Goal: Communication & Community: Answer question/provide support

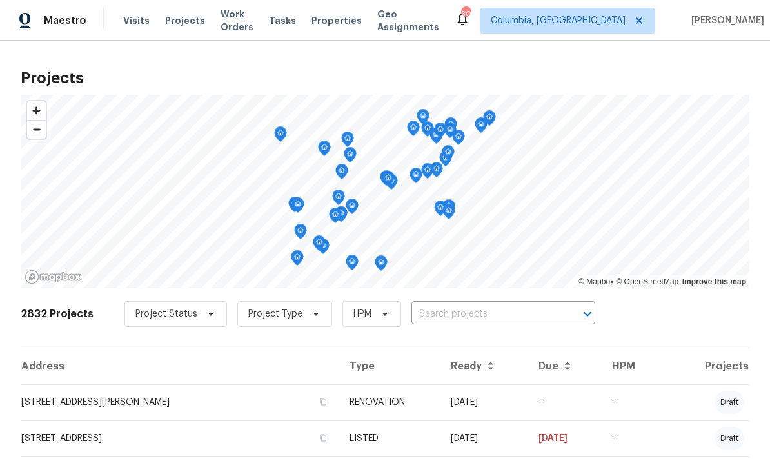
click at [346, 25] on span "Properties" at bounding box center [336, 20] width 50 height 13
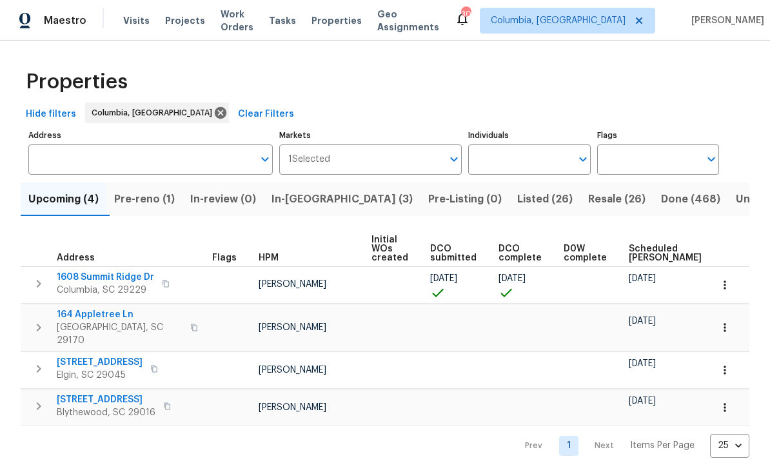
click at [306, 193] on span "In-reno (3)" at bounding box center [341, 199] width 141 height 18
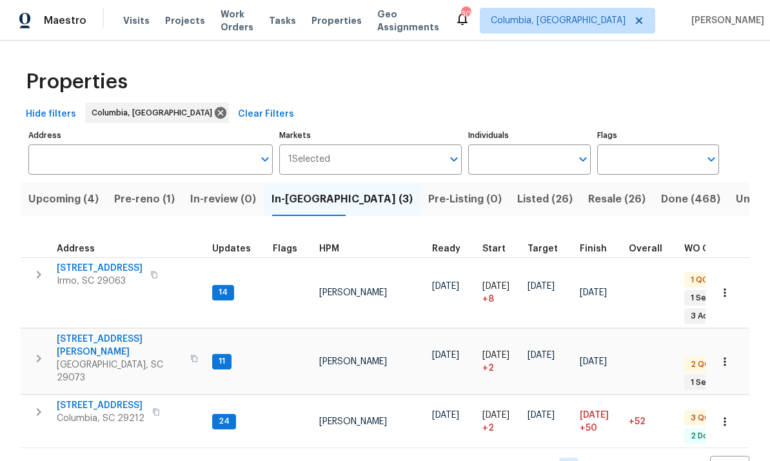
click at [84, 253] on span "Address" at bounding box center [76, 248] width 38 height 9
click at [95, 268] on span "[STREET_ADDRESS]" at bounding box center [100, 268] width 86 height 13
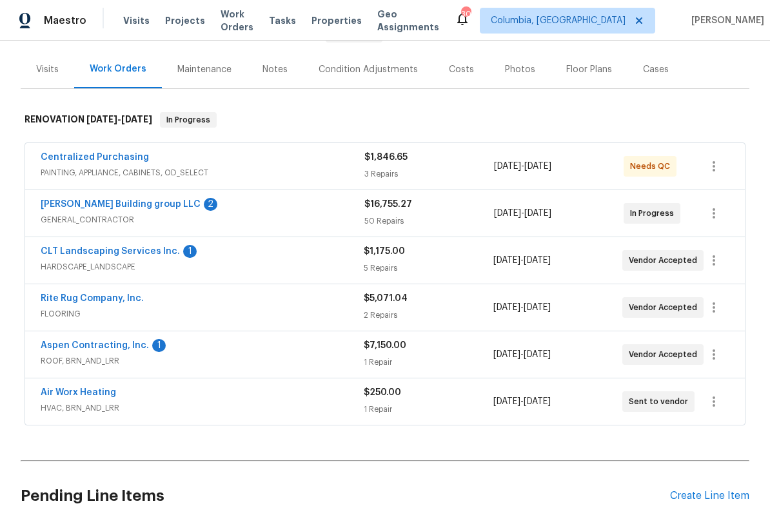
scroll to position [144, 0]
click at [106, 204] on link "[PERSON_NAME] Building group LLC" at bounding box center [121, 205] width 160 height 9
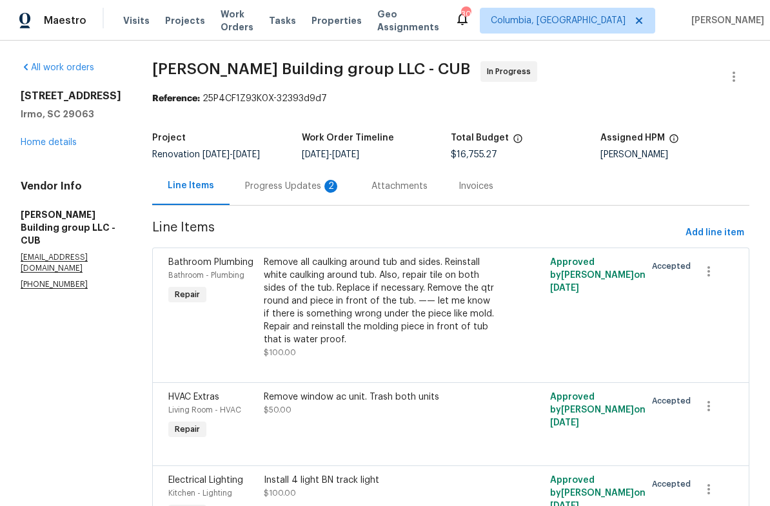
click at [279, 193] on div "Progress Updates 2" at bounding box center [293, 186] width 126 height 38
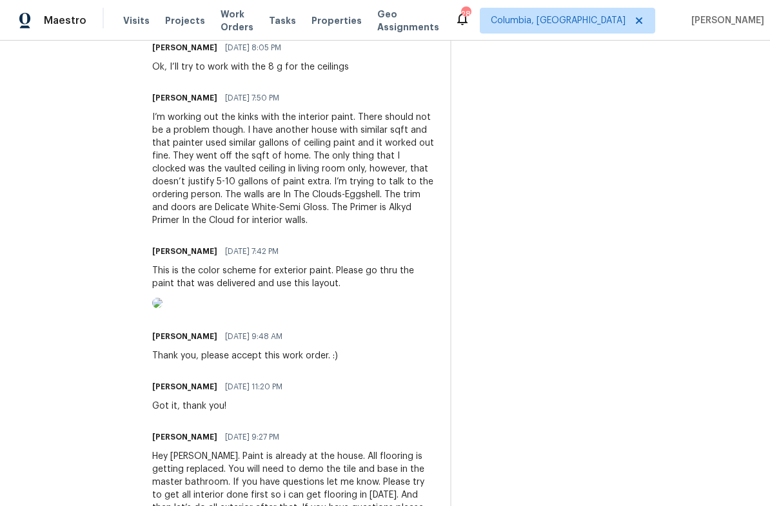
scroll to position [647, 0]
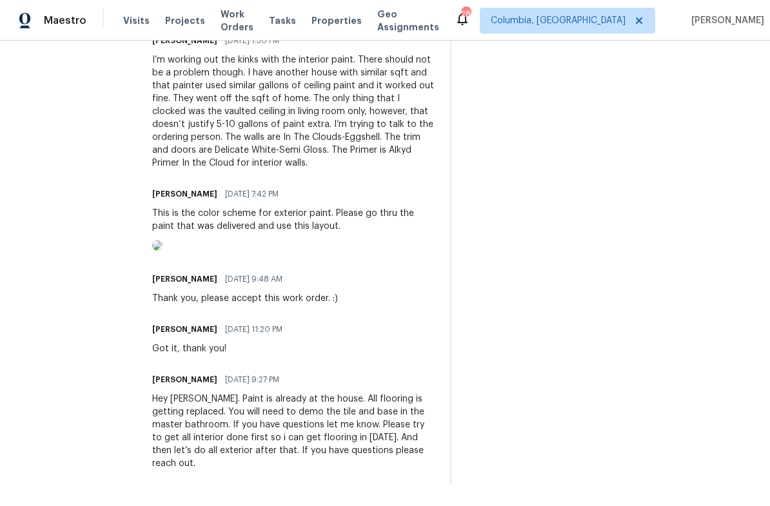
click at [163, 251] on img at bounding box center [157, 246] width 10 height 10
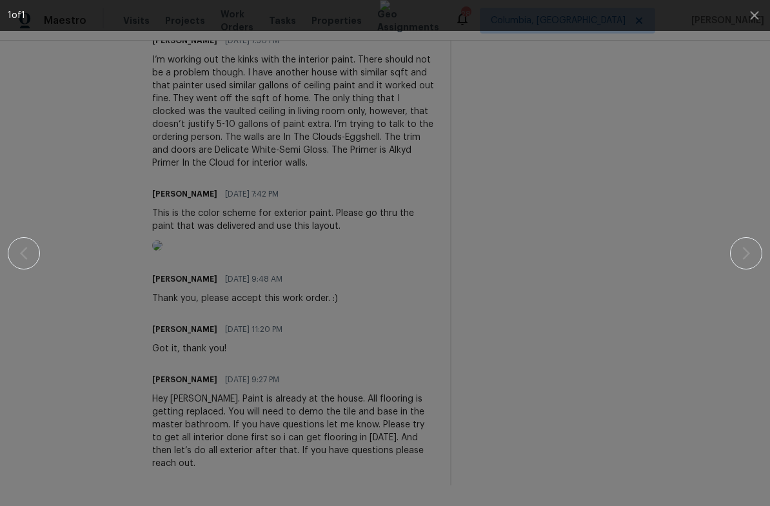
click at [30, 254] on div at bounding box center [385, 253] width 754 height 506
click at [752, 10] on icon "button" at bounding box center [754, 15] width 15 height 15
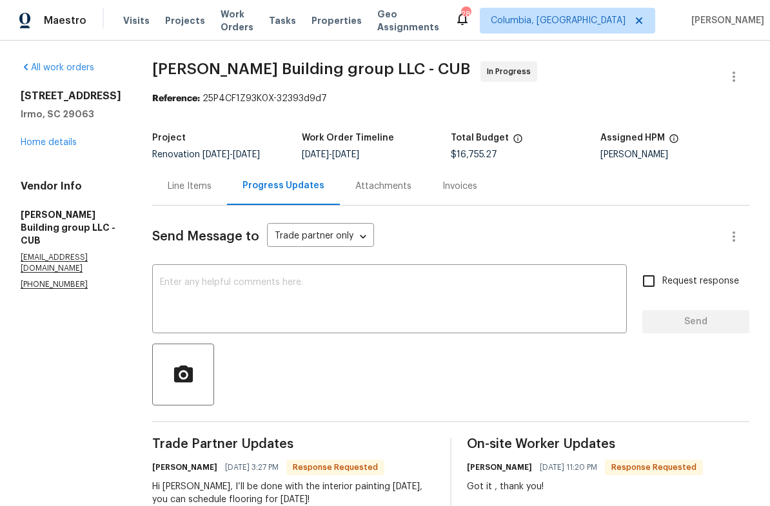
scroll to position [0, 0]
click at [184, 184] on div "Line Items" at bounding box center [190, 186] width 44 height 13
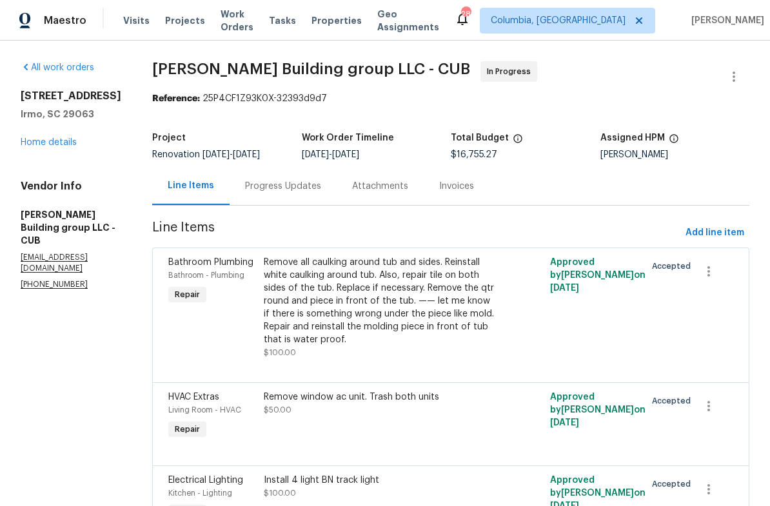
click at [55, 135] on div "[STREET_ADDRESS] Home details" at bounding box center [71, 119] width 101 height 59
click at [52, 139] on link "Home details" at bounding box center [49, 142] width 56 height 9
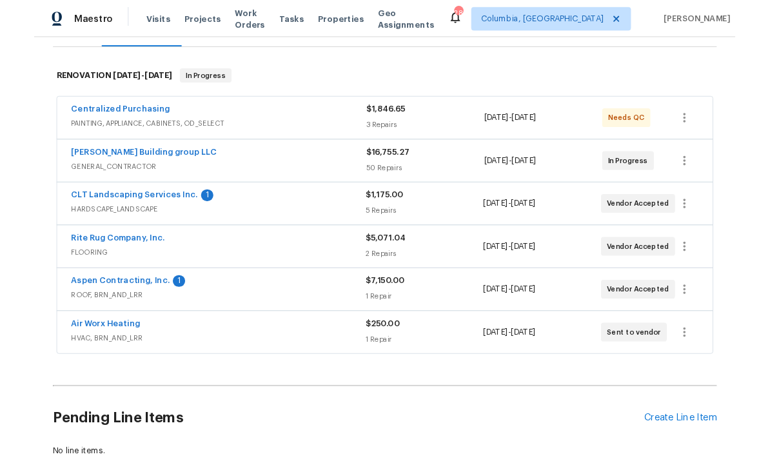
scroll to position [184, 0]
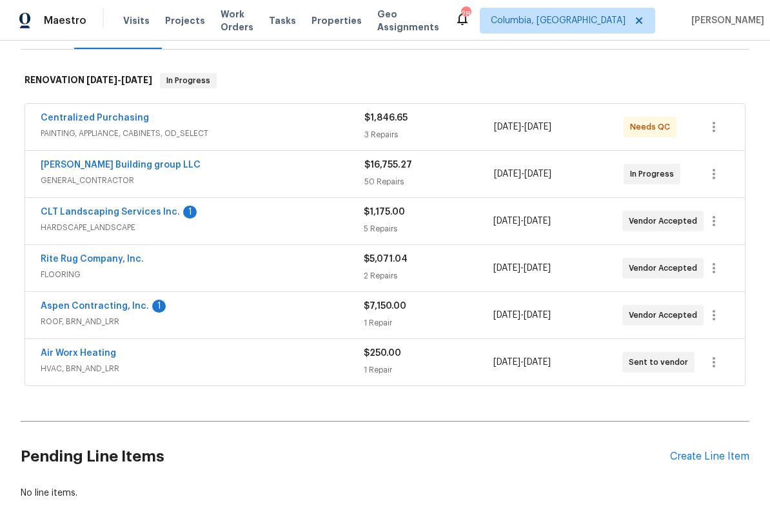
click at [112, 270] on span "FLOORING" at bounding box center [202, 274] width 323 height 13
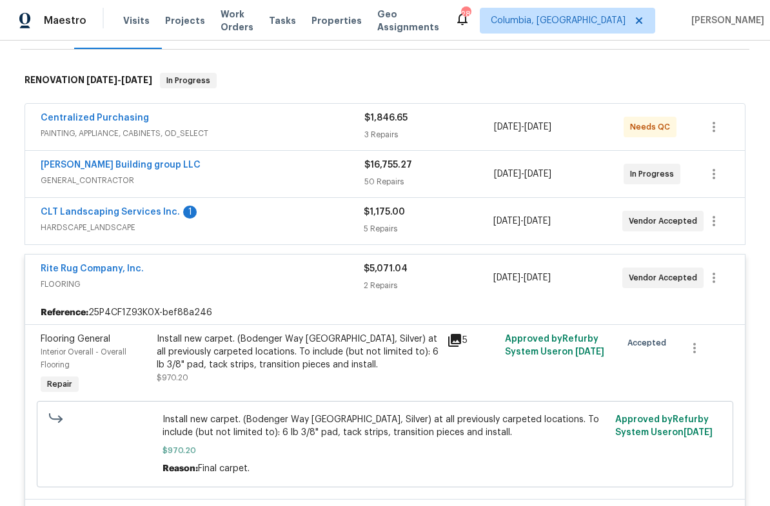
click at [119, 271] on link "Rite Rug Company, Inc." at bounding box center [92, 268] width 103 height 9
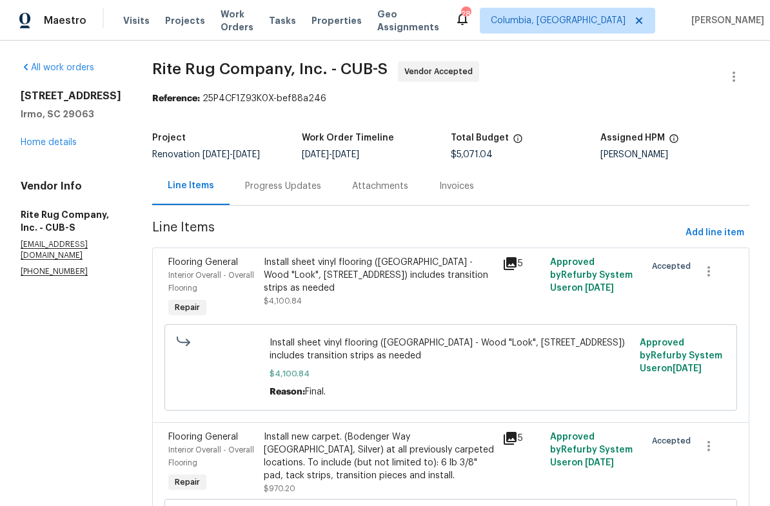
click at [280, 193] on div "Progress Updates" at bounding box center [283, 186] width 107 height 38
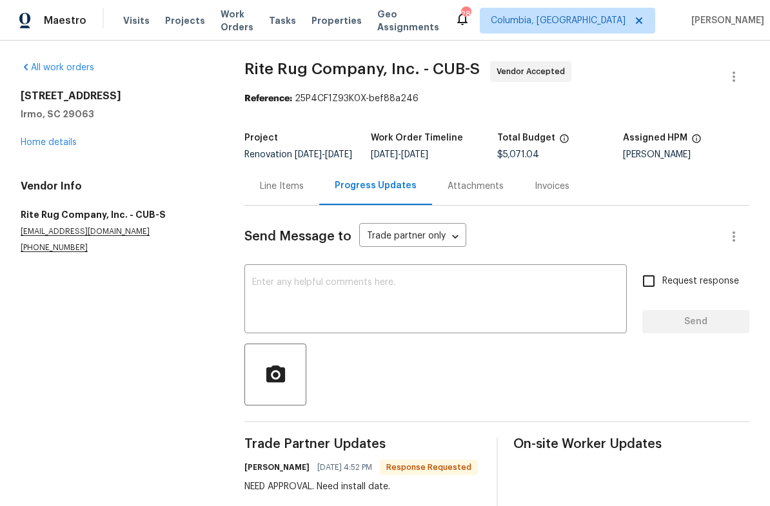
click at [317, 304] on textarea at bounding box center [435, 300] width 367 height 45
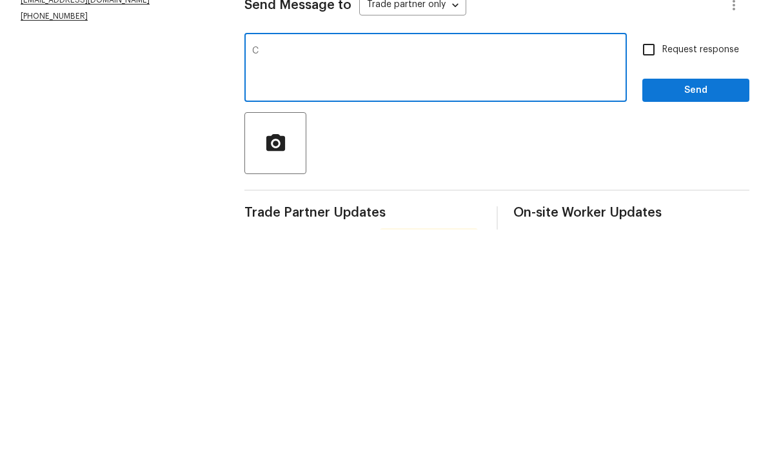
scroll to position [48, 0]
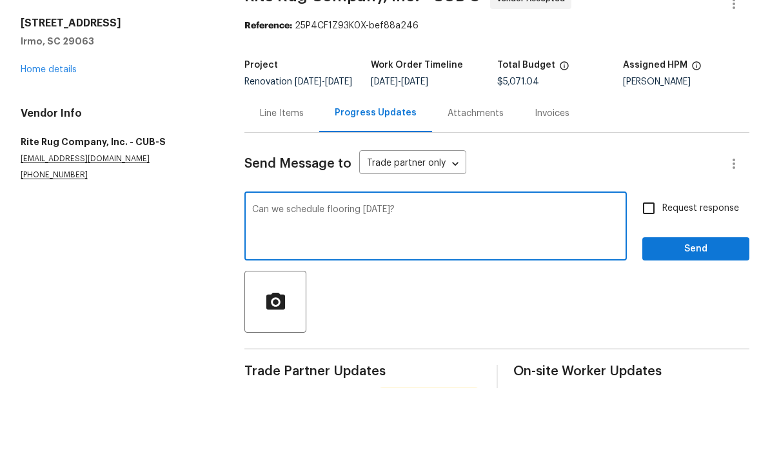
type textarea "Can we schedule flooring [DATE]?"
click at [684, 314] on span "Send" at bounding box center [696, 322] width 86 height 16
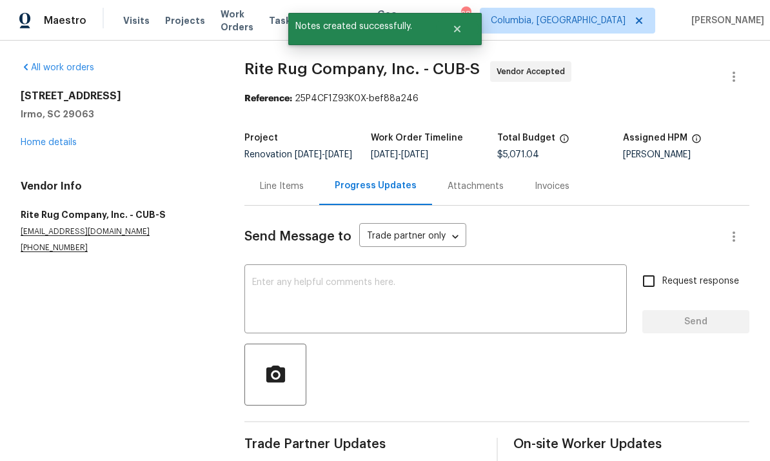
scroll to position [0, 0]
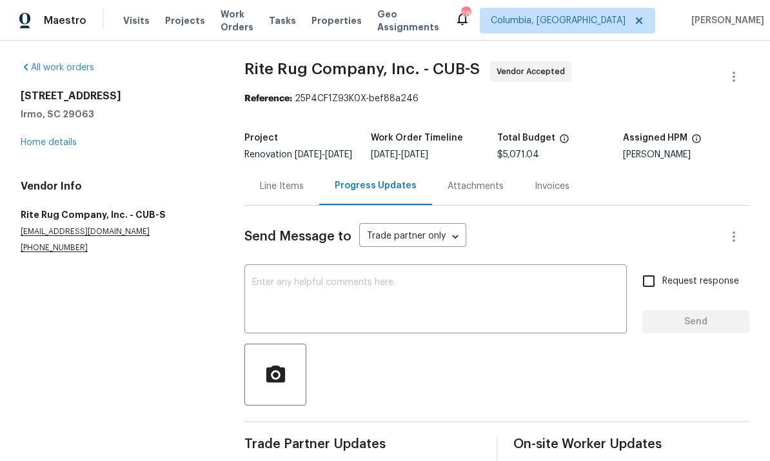
click at [290, 180] on div "Line Items" at bounding box center [282, 186] width 44 height 13
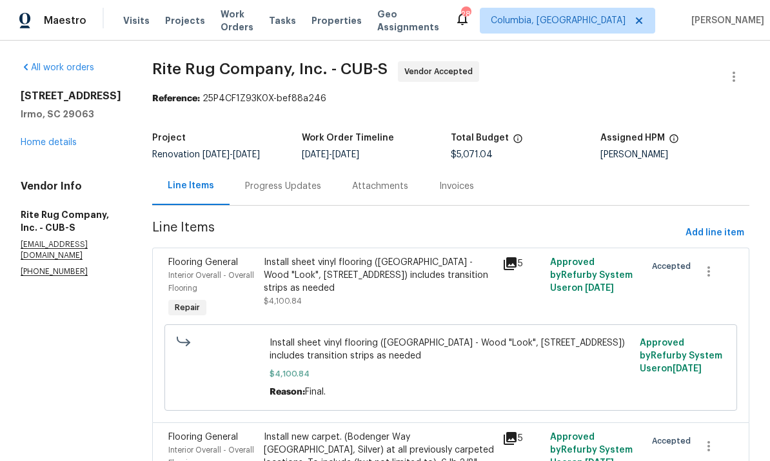
click at [53, 138] on link "Home details" at bounding box center [49, 142] width 56 height 9
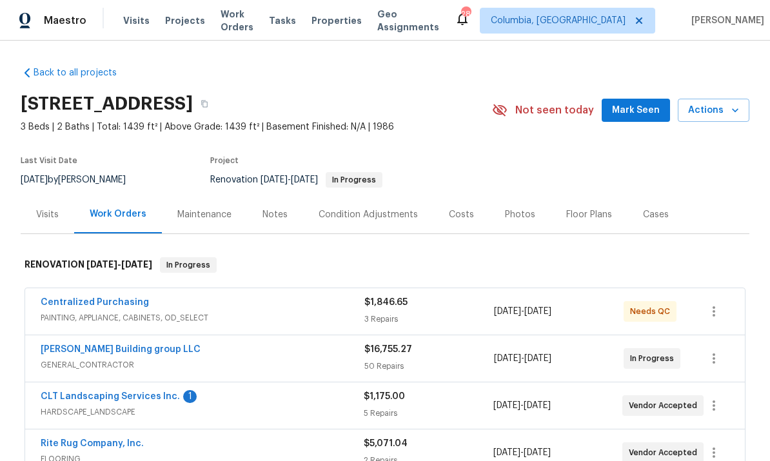
click at [117, 345] on link "[PERSON_NAME] Building group LLC" at bounding box center [121, 349] width 160 height 9
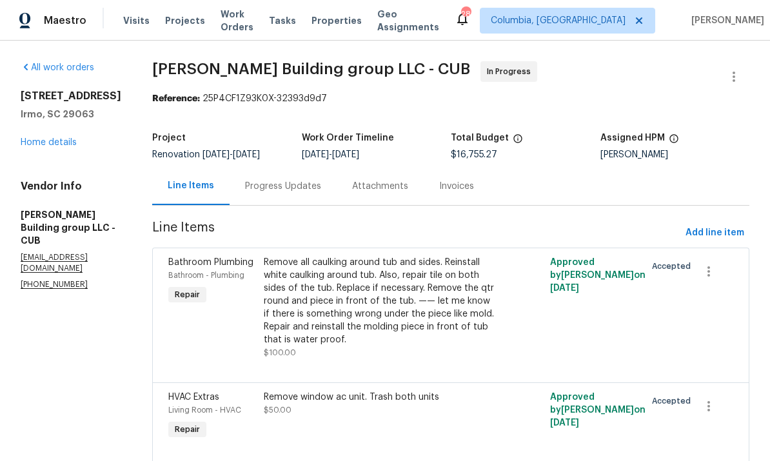
click at [44, 132] on div "[STREET_ADDRESS] Home details" at bounding box center [71, 119] width 101 height 59
click at [63, 145] on link "Home details" at bounding box center [49, 142] width 56 height 9
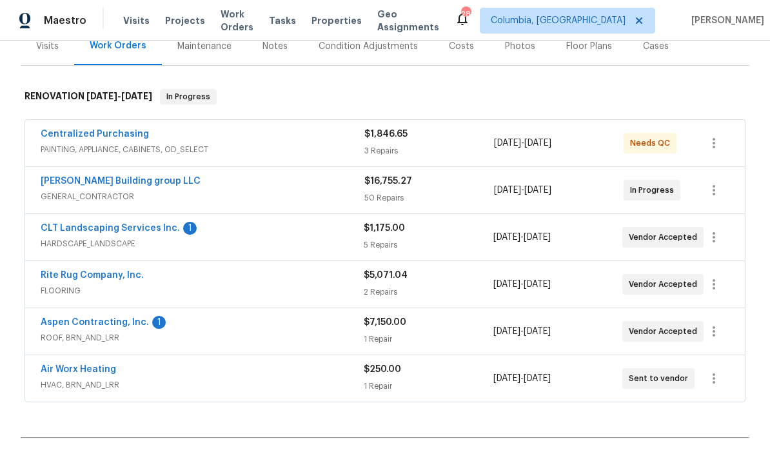
scroll to position [169, 0]
click at [137, 184] on link "[PERSON_NAME] Building group LLC" at bounding box center [121, 180] width 160 height 9
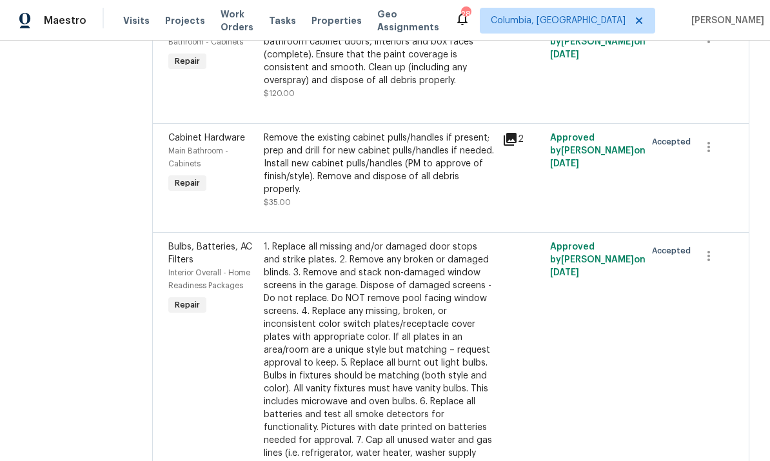
scroll to position [2287, 0]
